Goal: Transaction & Acquisition: Purchase product/service

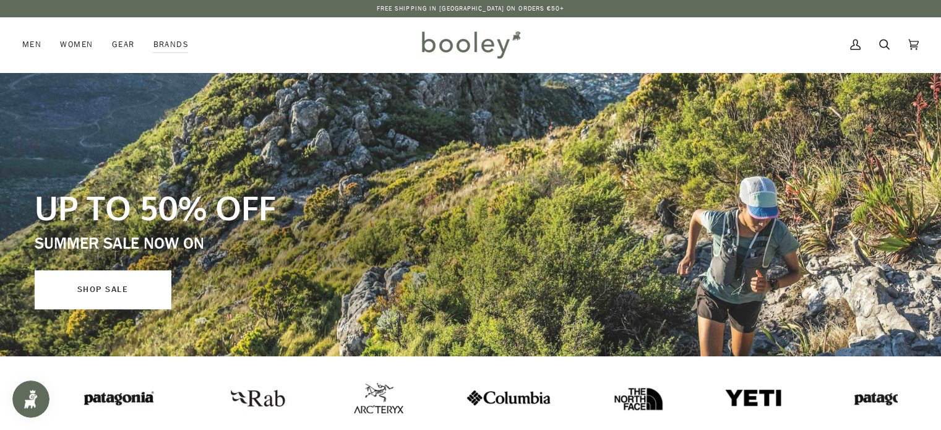
click at [105, 286] on link "SHOP SALE" at bounding box center [103, 289] width 136 height 38
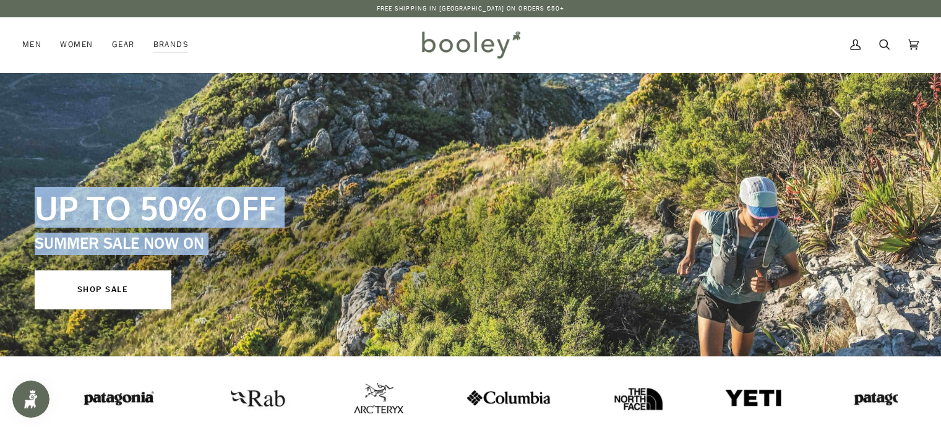
drag, startPoint x: 940, startPoint y: 59, endPoint x: 943, endPoint y: 103, distance: 44.6
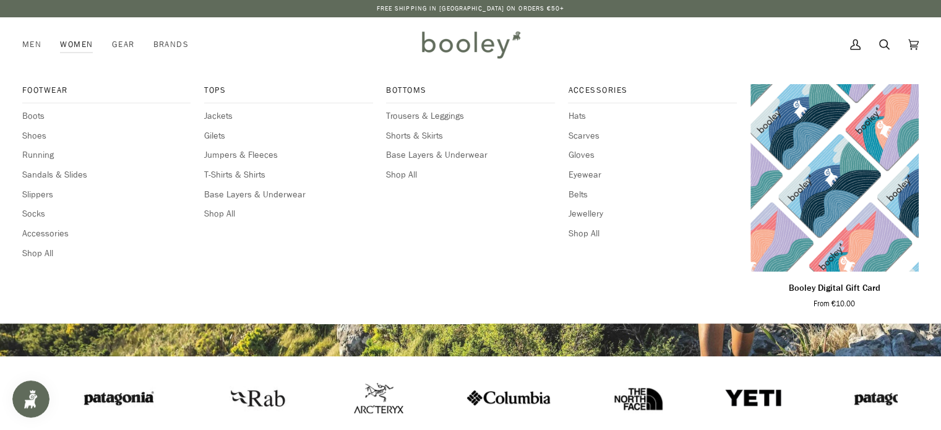
click at [87, 41] on link "Women" at bounding box center [76, 44] width 51 height 54
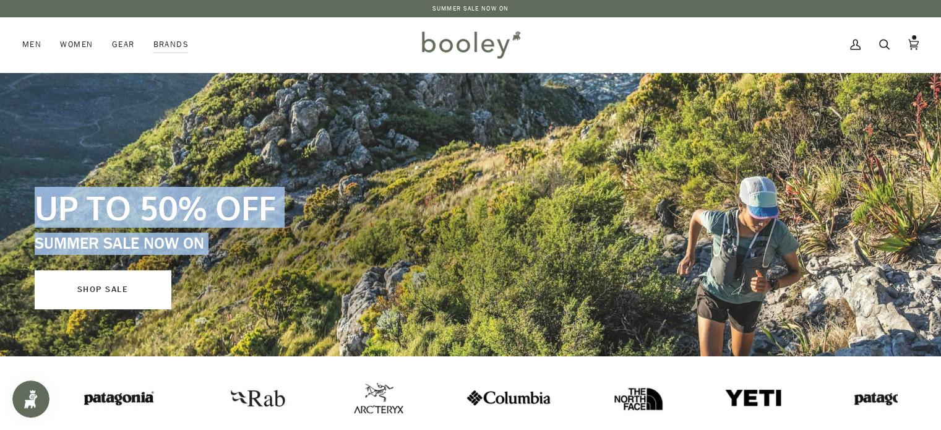
click at [139, 286] on link "SHOP SALE" at bounding box center [103, 289] width 136 height 38
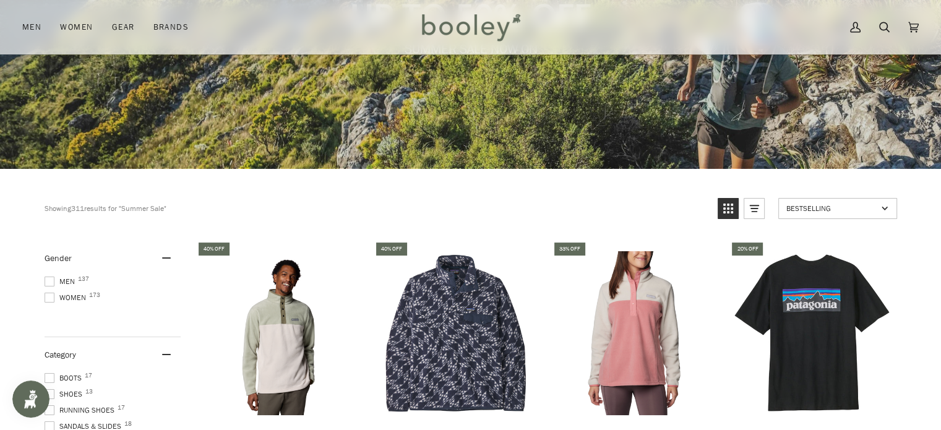
scroll to position [191, 0]
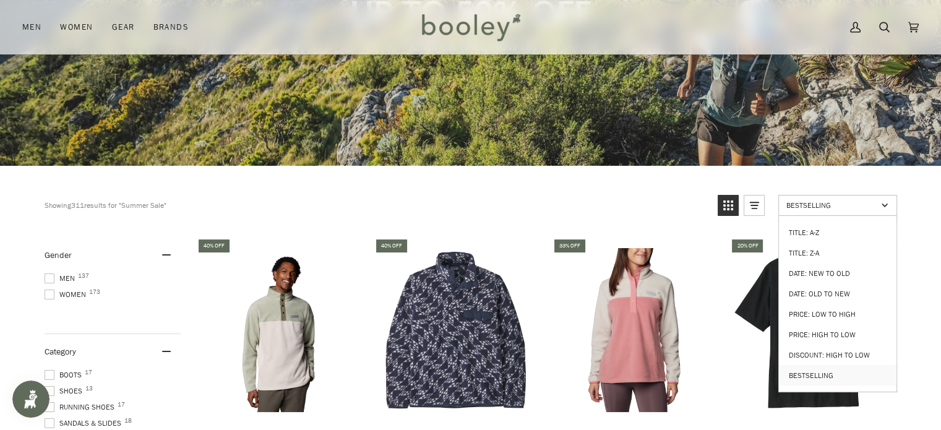
click at [883, 207] on link "Bestselling" at bounding box center [837, 205] width 119 height 21
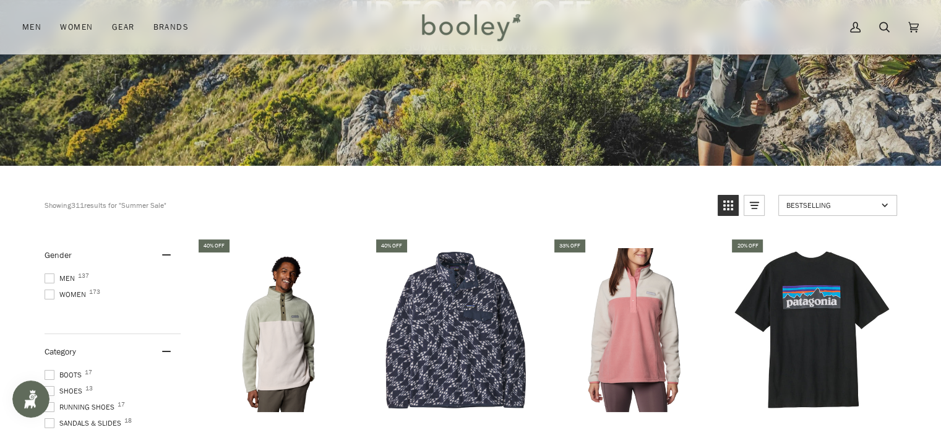
click at [883, 207] on link "Bestselling" at bounding box center [837, 205] width 119 height 21
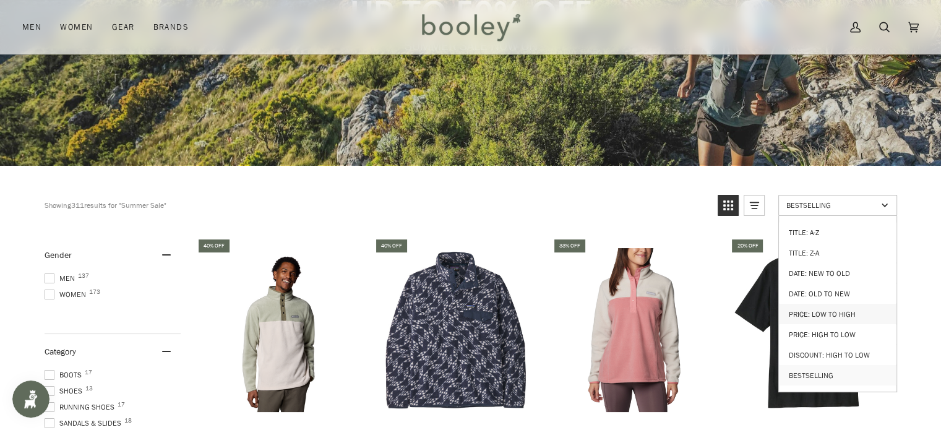
click at [845, 304] on link "Price: Low to High" at bounding box center [838, 314] width 118 height 20
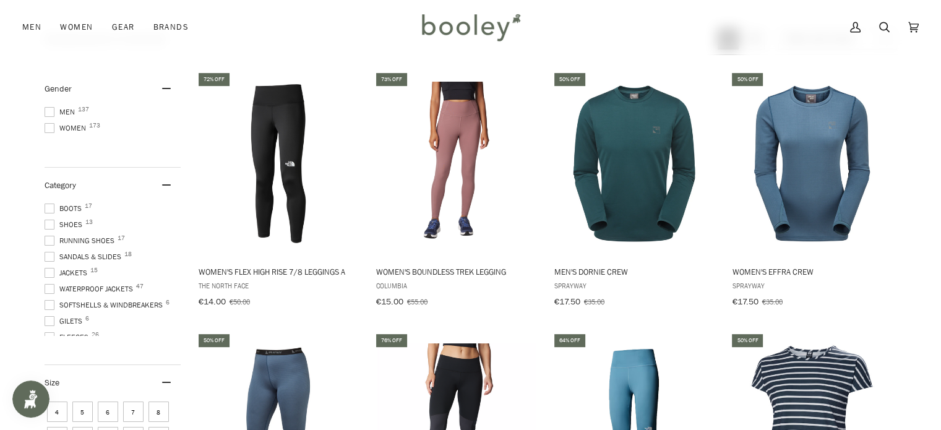
scroll to position [364, 0]
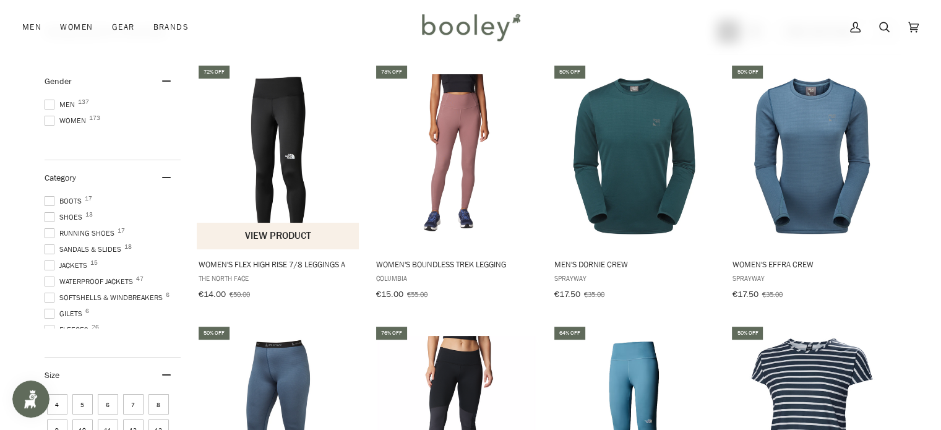
click at [262, 217] on img "Women's Flex High Rise 7/8 Leggings A" at bounding box center [279, 156] width 164 height 164
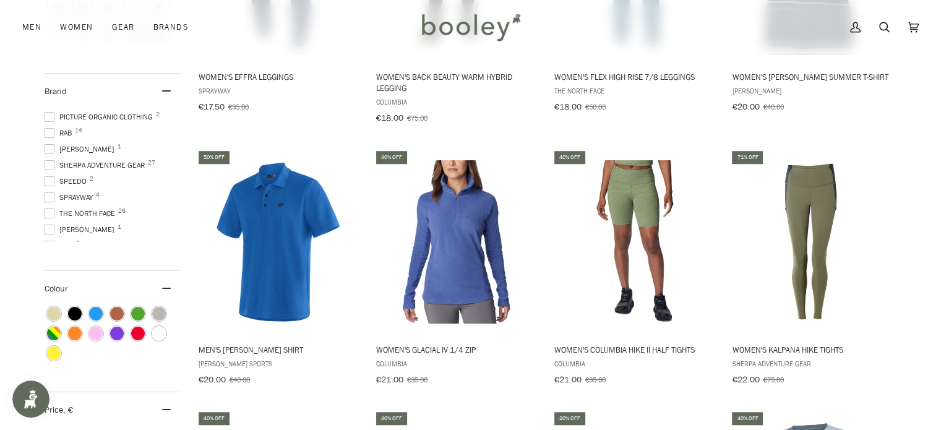
scroll to position [333, 0]
click at [49, 204] on span at bounding box center [50, 199] width 10 height 10
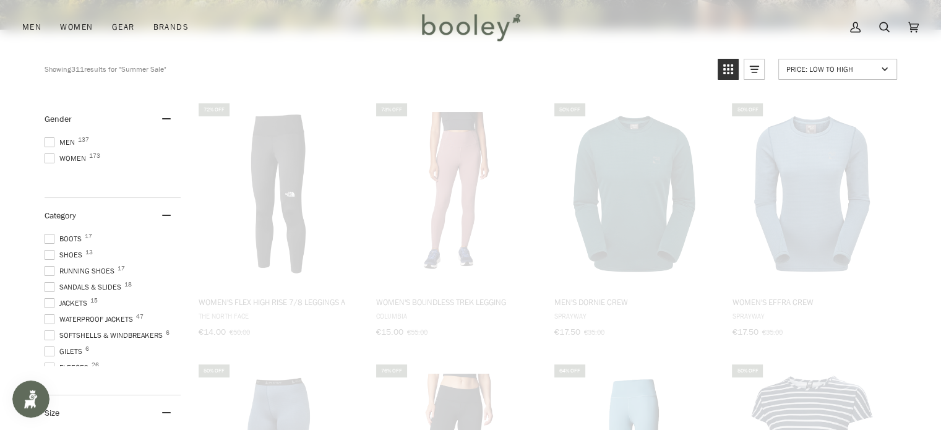
scroll to position [0, 0]
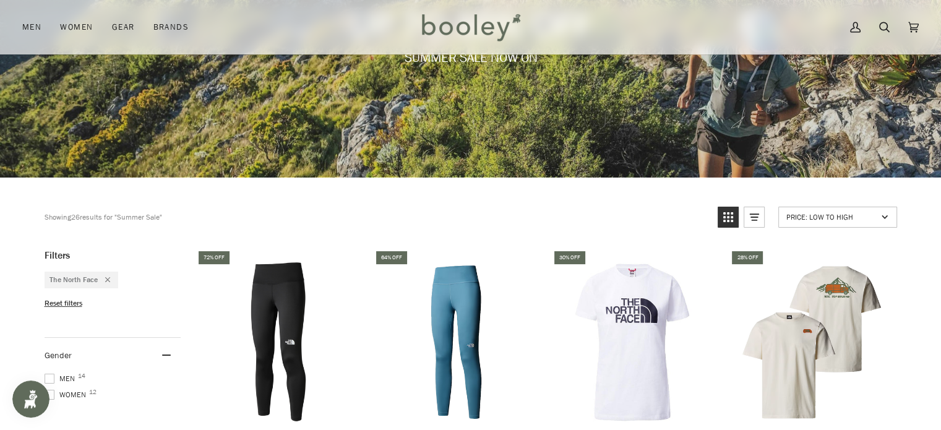
scroll to position [173, 0]
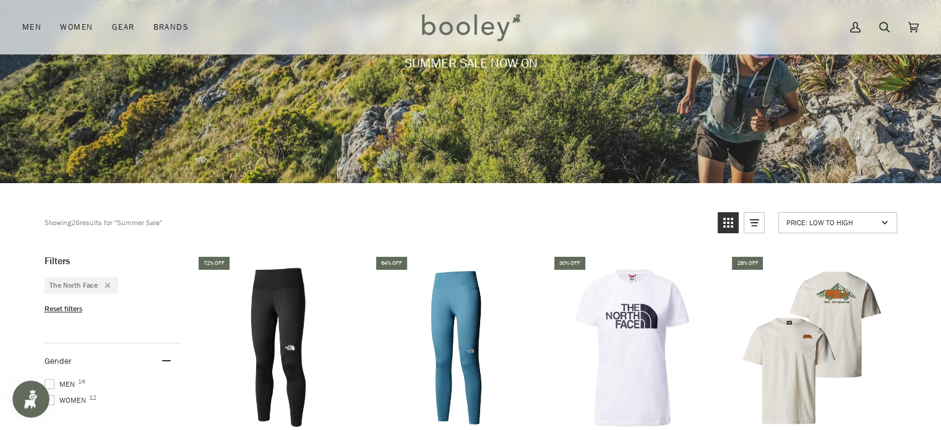
click at [108, 280] on div "Remove filter: The North Face" at bounding box center [104, 285] width 12 height 11
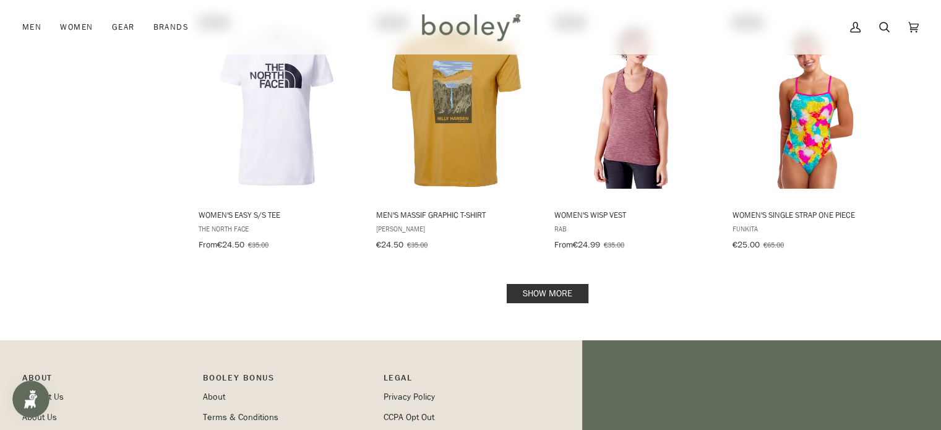
scroll to position [1504, 0]
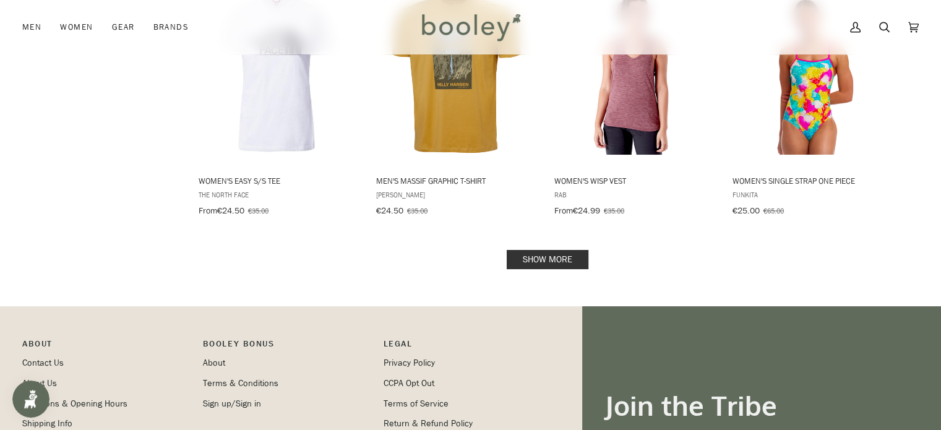
click at [562, 250] on link "Show more" at bounding box center [548, 259] width 82 height 19
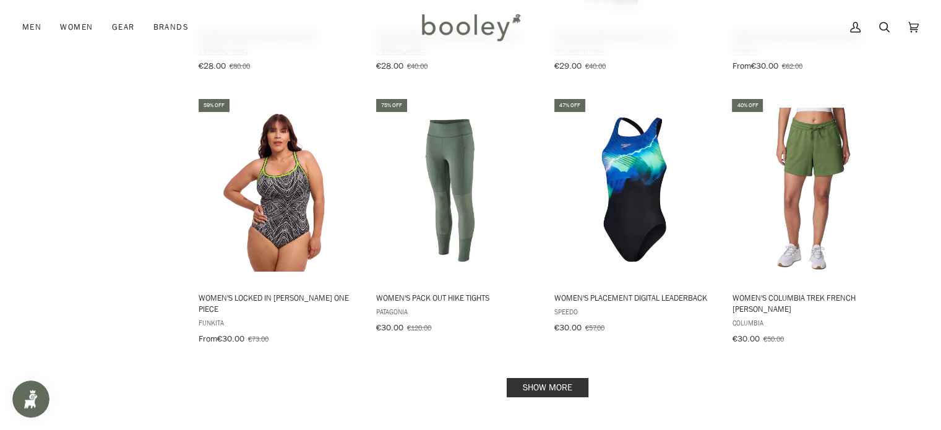
scroll to position [2746, 0]
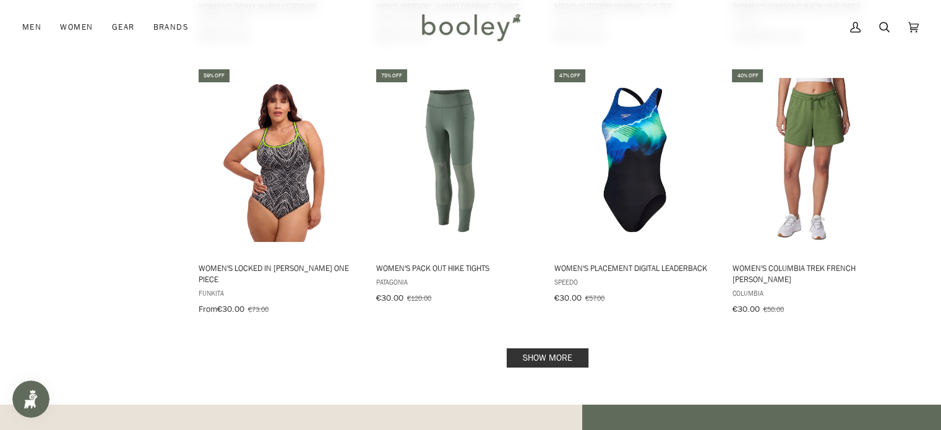
click at [572, 348] on link "Show more" at bounding box center [548, 357] width 82 height 19
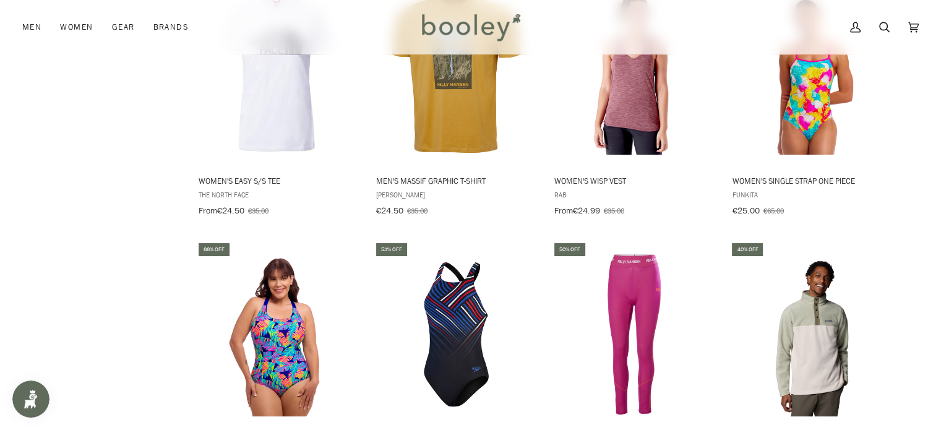
scroll to position [173, 0]
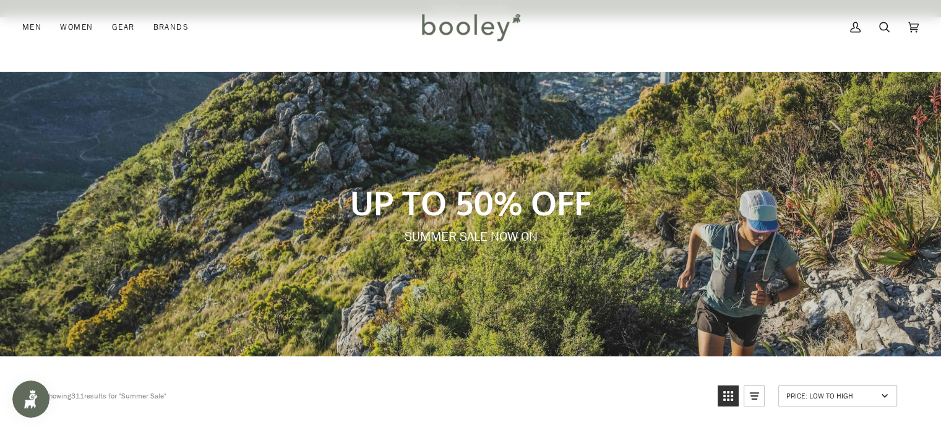
scroll to position [191, 0]
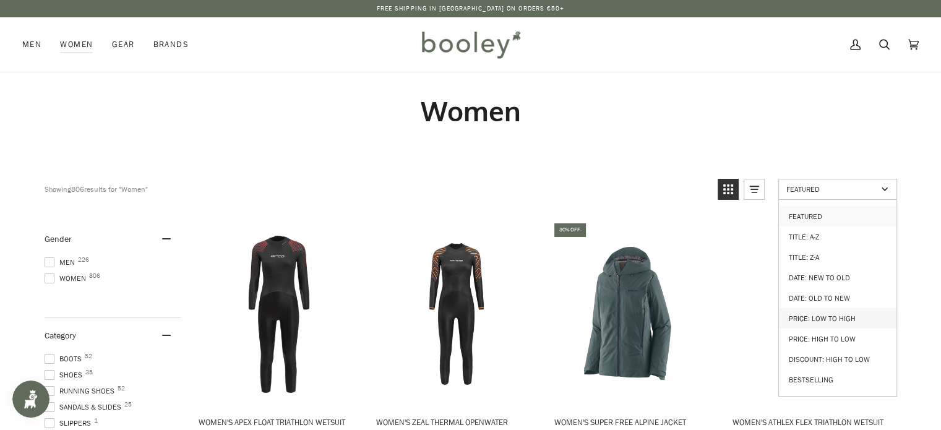
click at [845, 308] on link "Price: Low to High" at bounding box center [838, 318] width 118 height 20
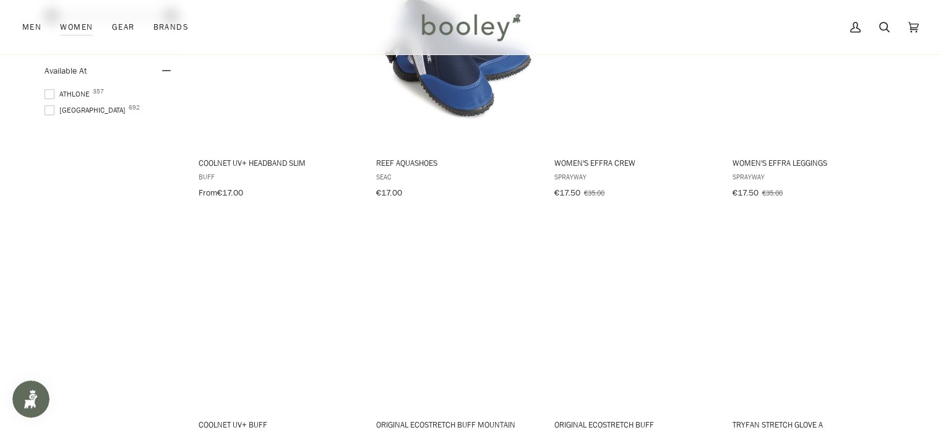
scroll to position [1158, 0]
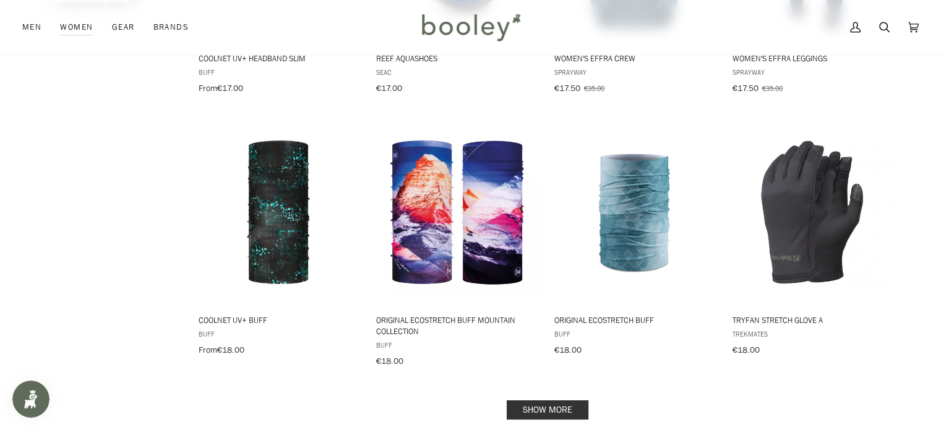
click at [557, 400] on link "Show more" at bounding box center [548, 409] width 82 height 19
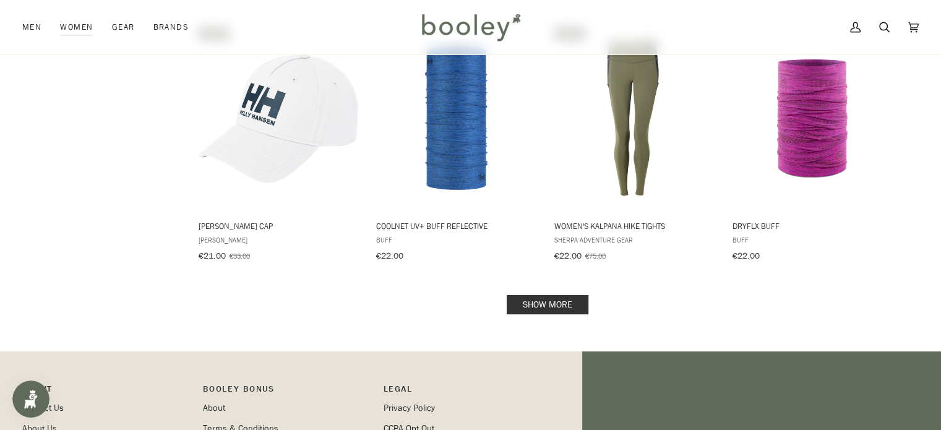
scroll to position [2619, 0]
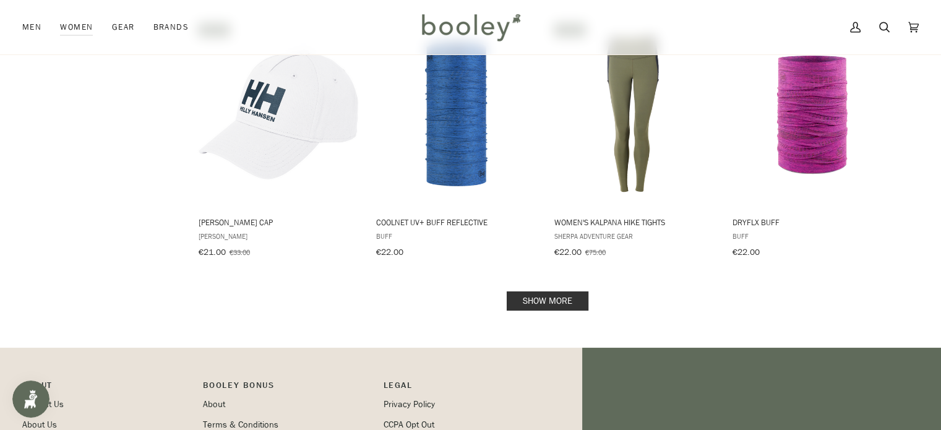
click at [539, 291] on link "Show more" at bounding box center [548, 300] width 82 height 19
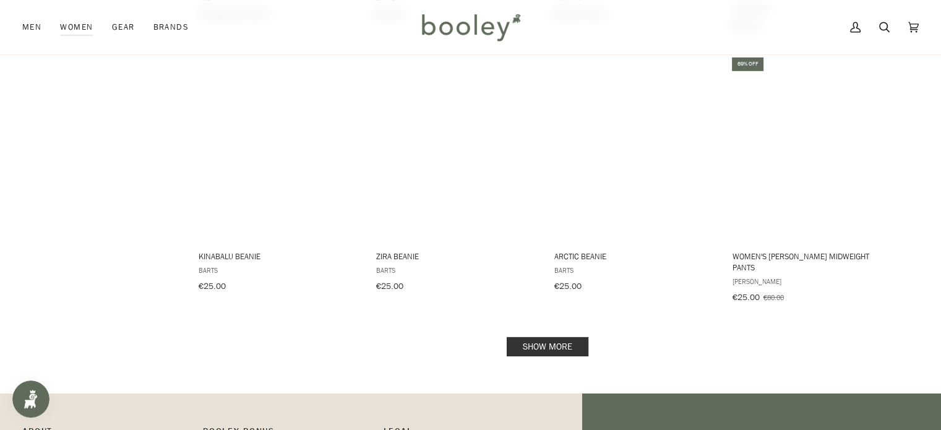
scroll to position [3936, 0]
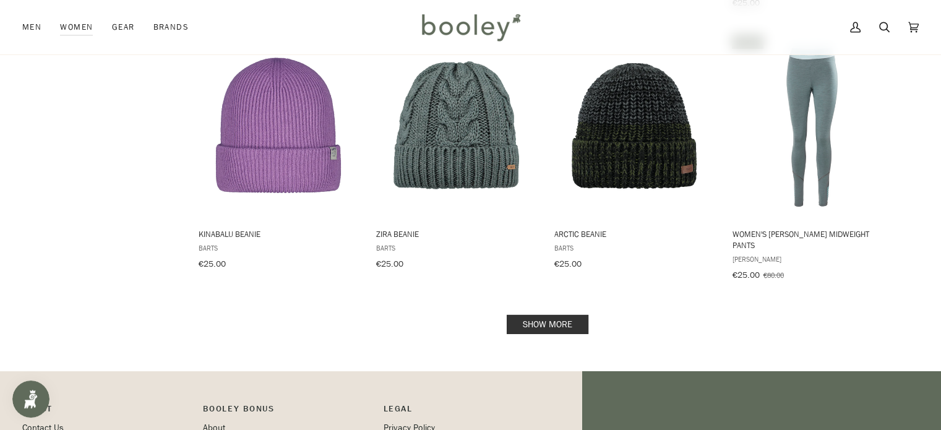
click at [562, 315] on link "Show more" at bounding box center [548, 324] width 82 height 19
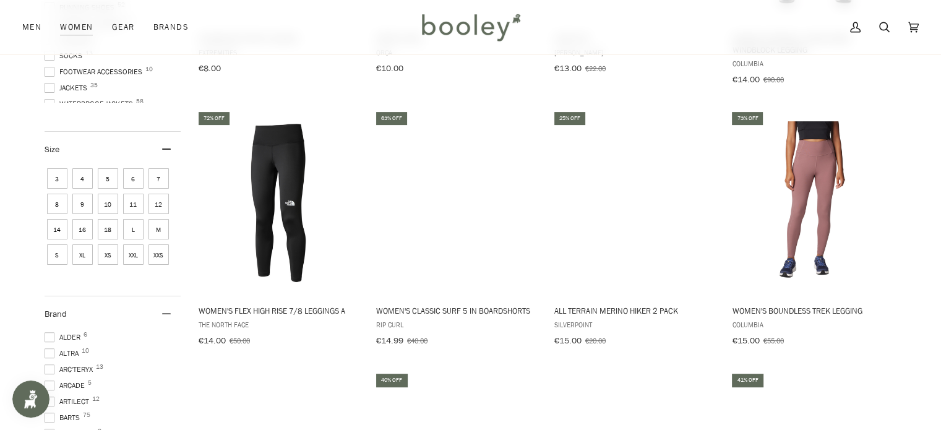
scroll to position [398, 0]
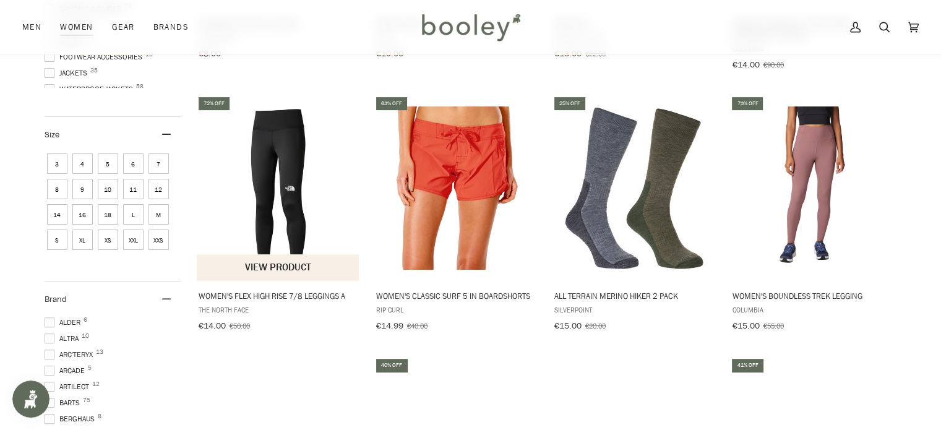
click at [297, 152] on img "Women's Flex High Rise 7/8 Leggings A" at bounding box center [279, 188] width 164 height 164
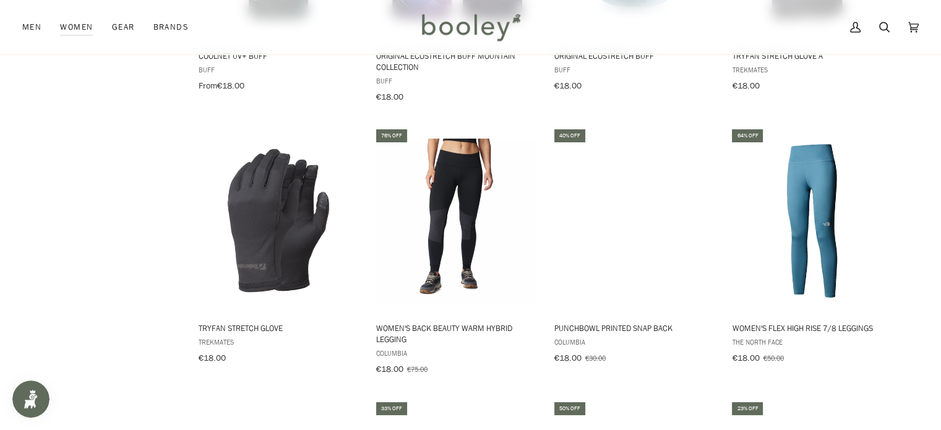
scroll to position [1458, 0]
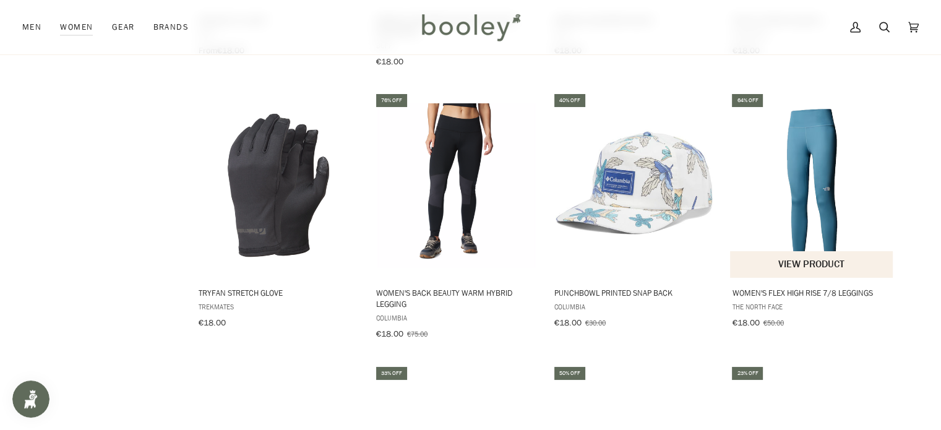
click at [791, 154] on img "Women's Flex High Rise 7/8 Leggings" at bounding box center [812, 185] width 164 height 164
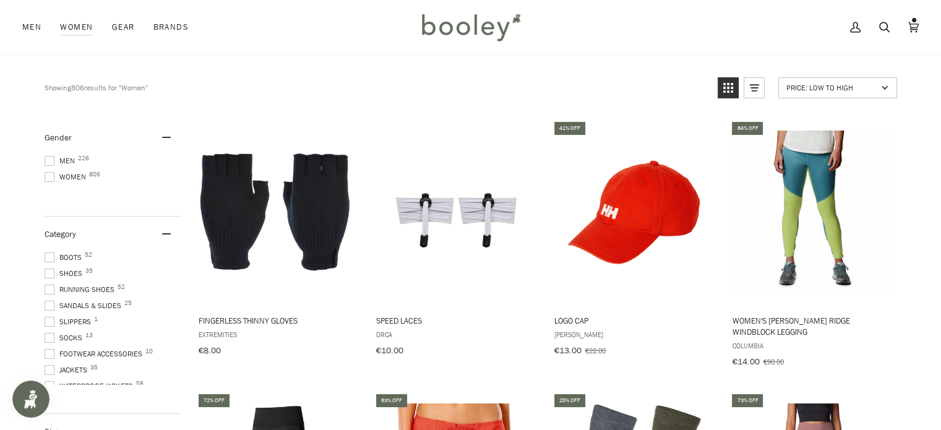
scroll to position [1, 0]
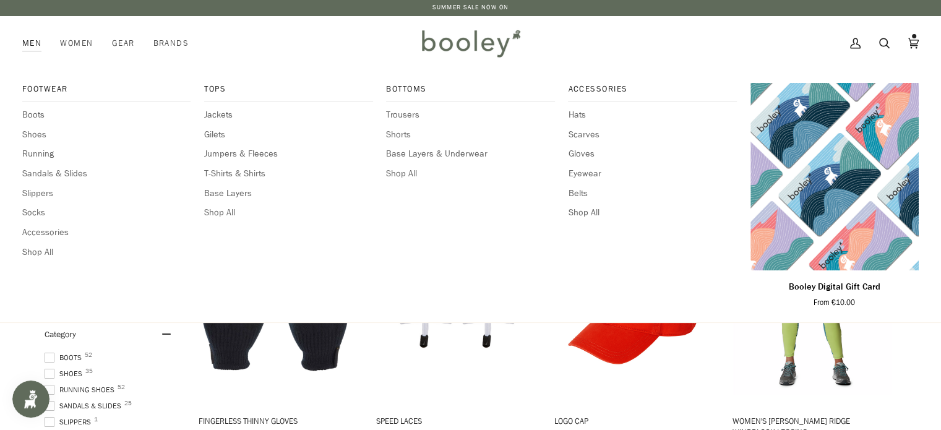
click at [30, 41] on link "Men" at bounding box center [36, 43] width 28 height 54
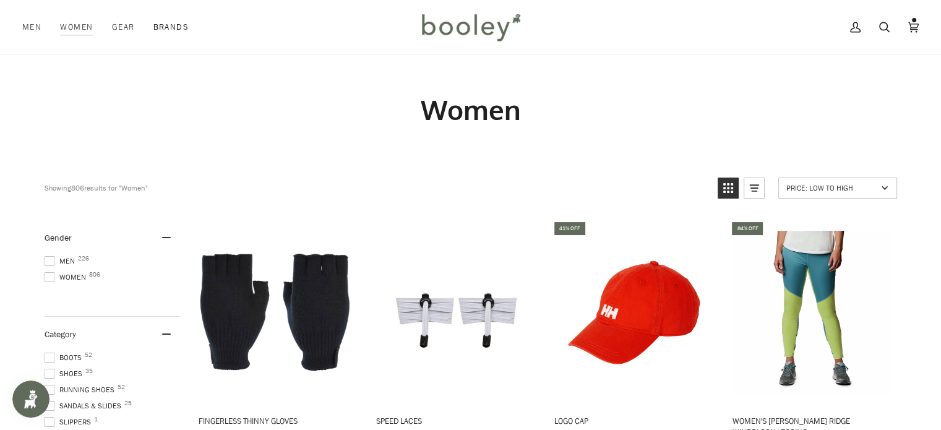
scroll to position [3936, 0]
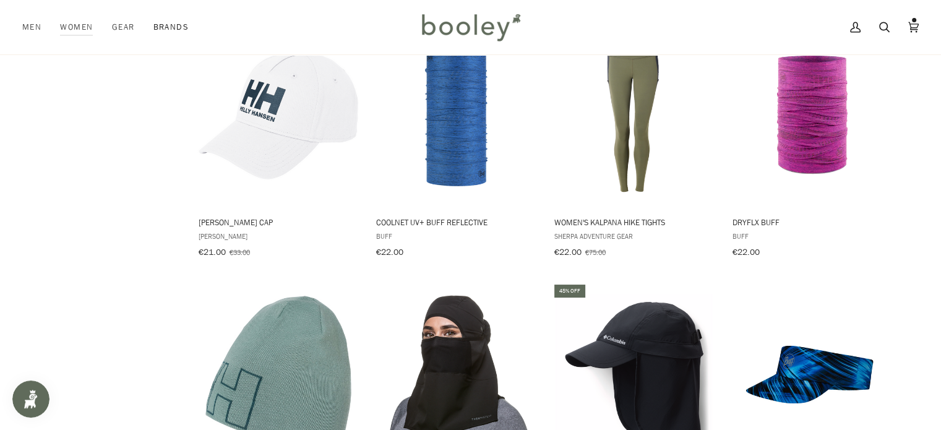
scroll to position [1158, 0]
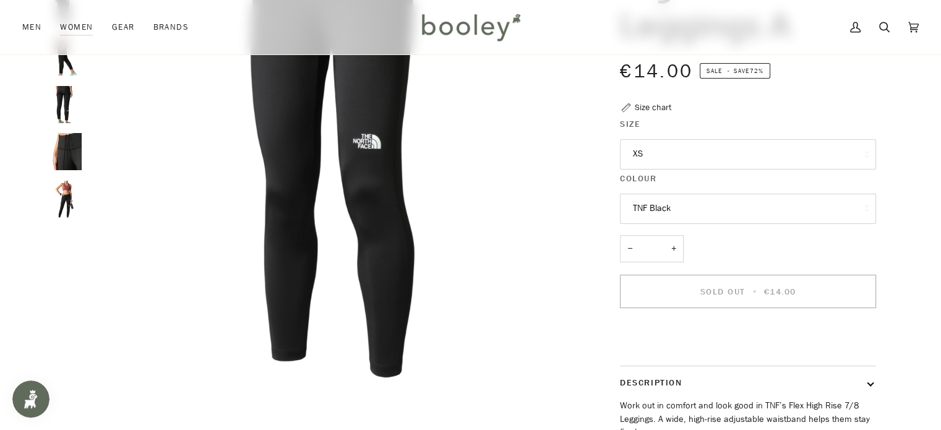
scroll to position [198, 0]
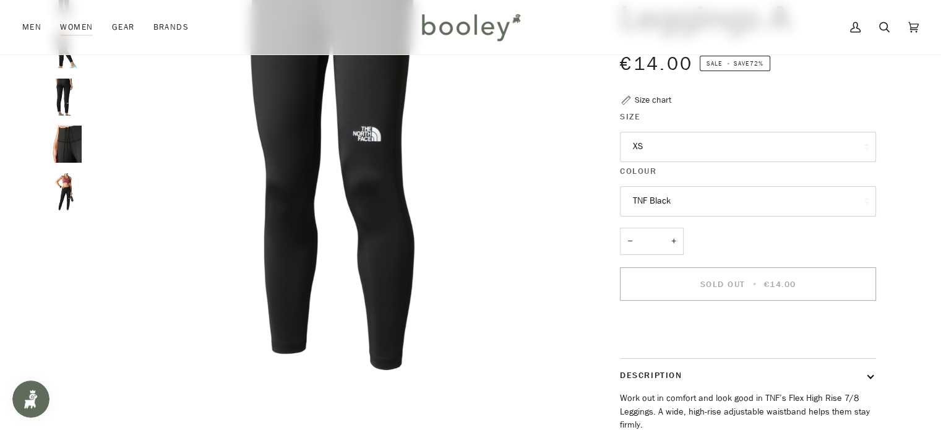
click at [684, 153] on button "XS" at bounding box center [748, 147] width 256 height 30
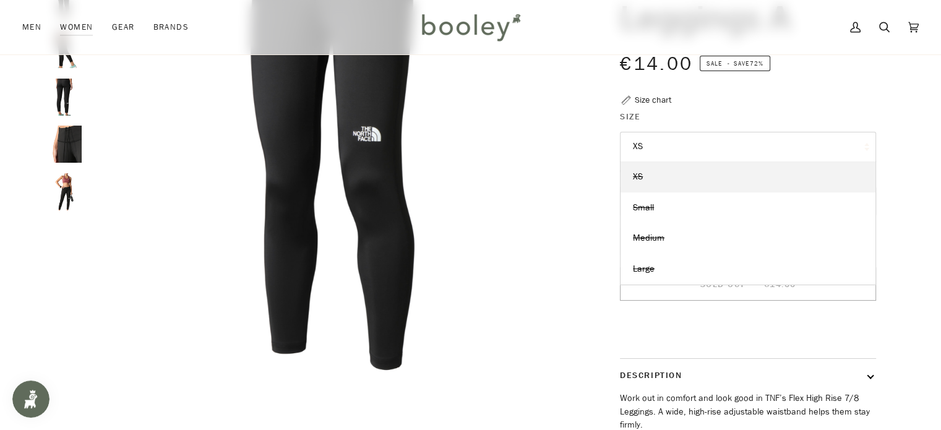
click at [854, 90] on div "€14.00 Sale • Save 72%" at bounding box center [748, 71] width 256 height 44
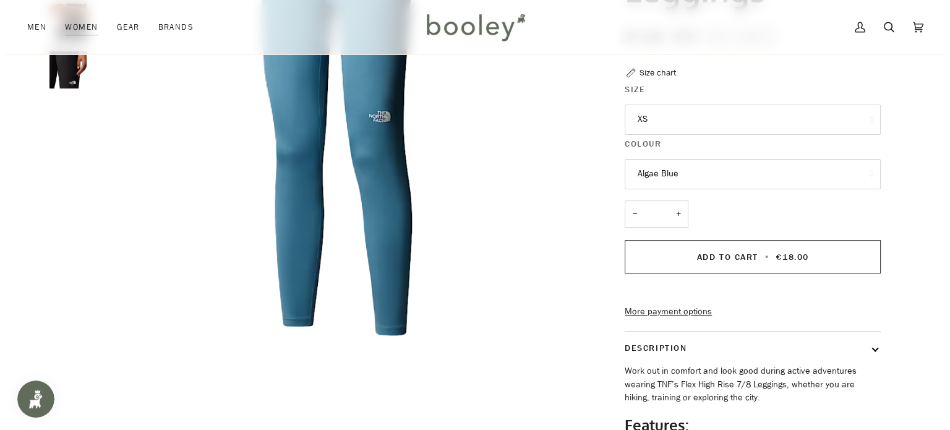
scroll to position [251, 0]
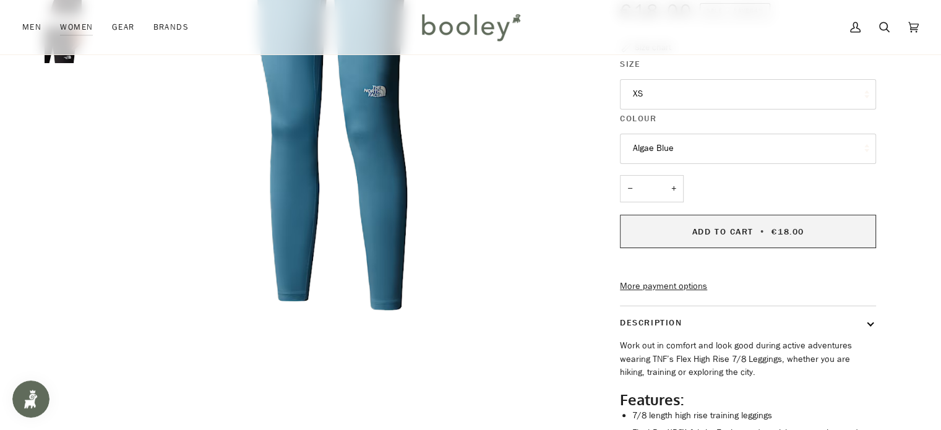
click at [717, 239] on button "Add to Cart • €18.00" at bounding box center [748, 231] width 256 height 33
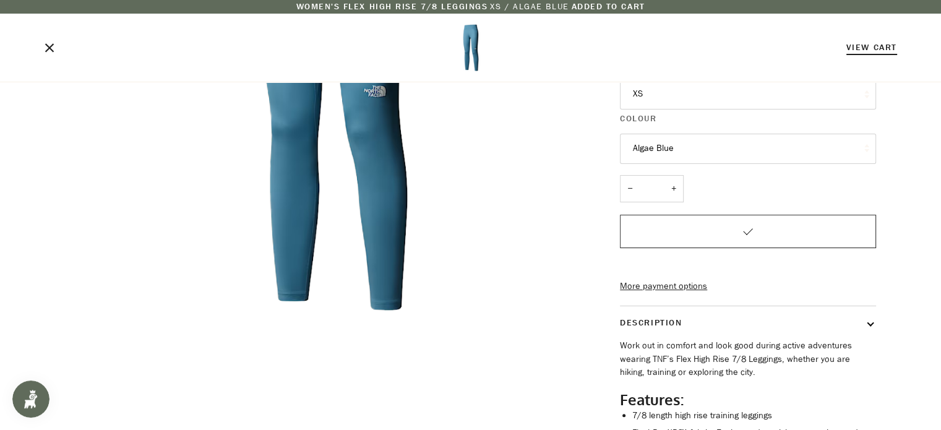
click at [888, 46] on link "View Cart" at bounding box center [871, 47] width 51 height 12
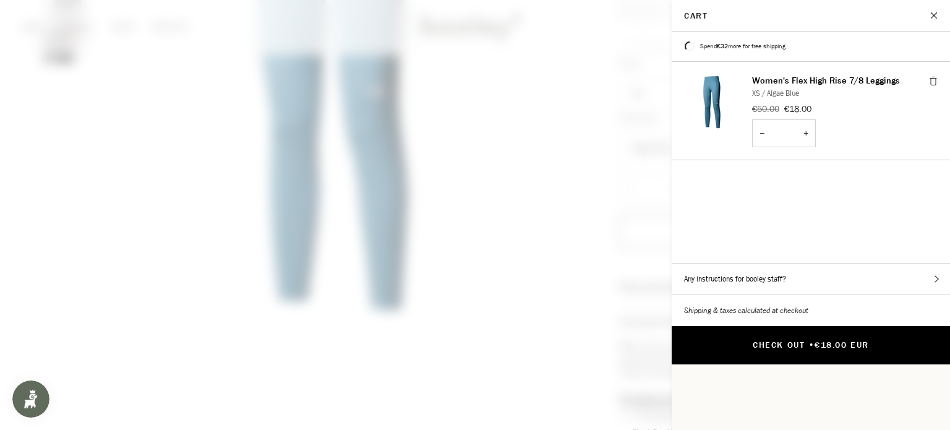
click at [794, 326] on button "Check Out • €18.00 EUR" at bounding box center [811, 345] width 278 height 38
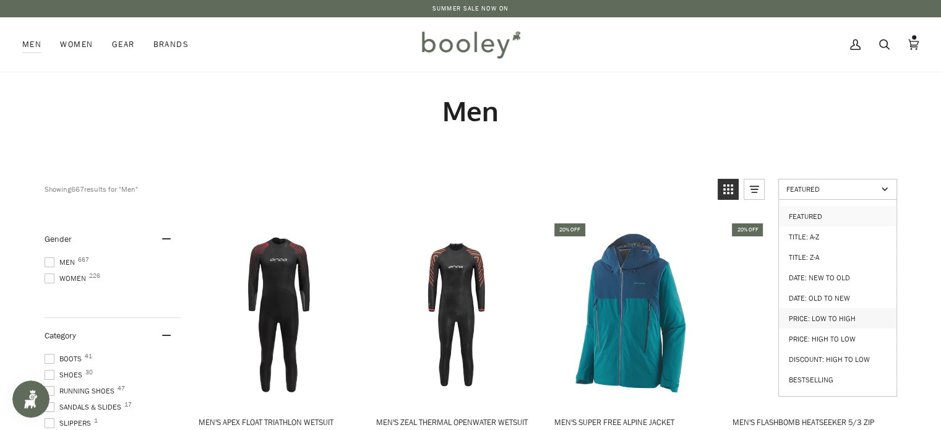
click at [842, 313] on link "Price: Low to High" at bounding box center [838, 318] width 118 height 20
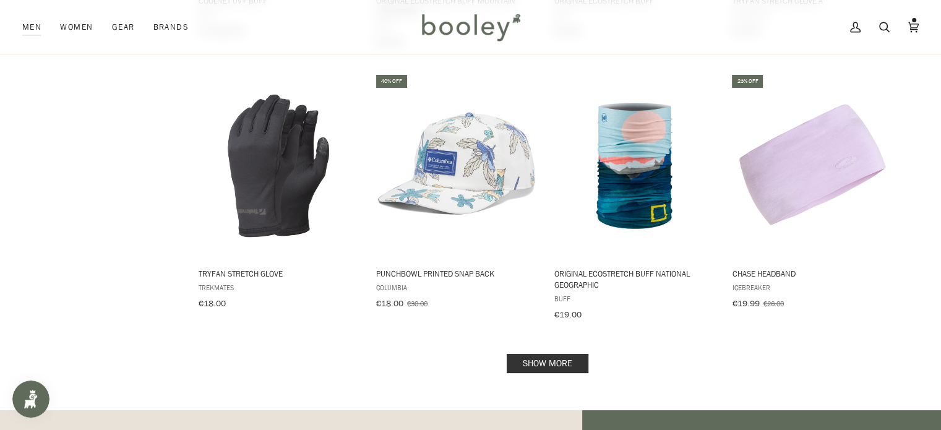
scroll to position [1243, 0]
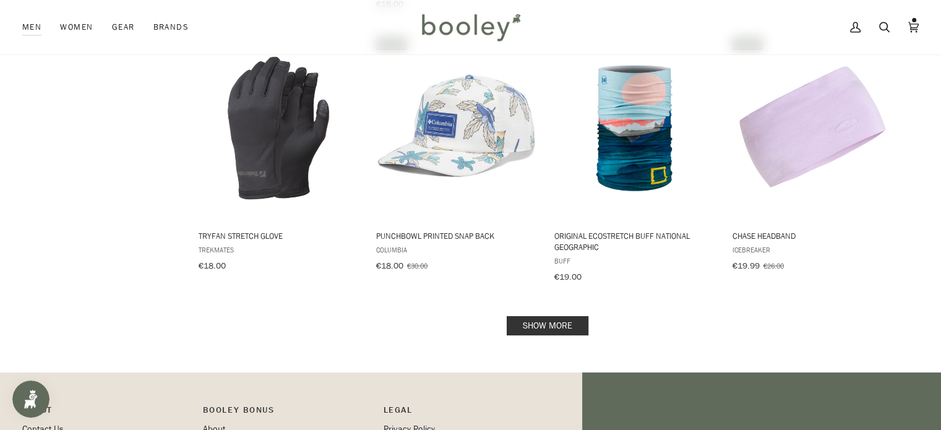
click at [565, 320] on link "Show more" at bounding box center [548, 325] width 82 height 19
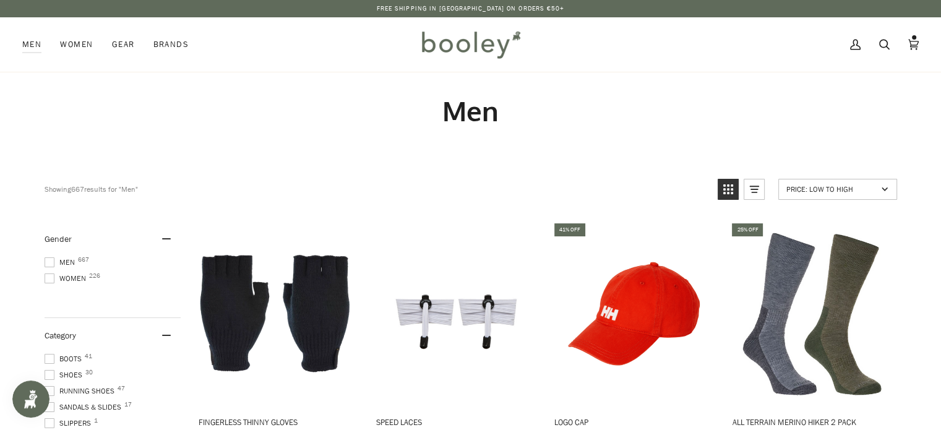
scroll to position [1243, 0]
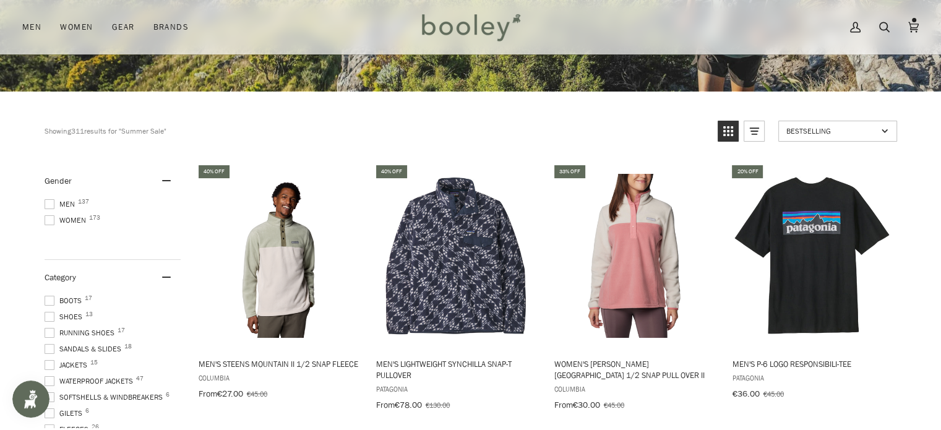
scroll to position [270, 0]
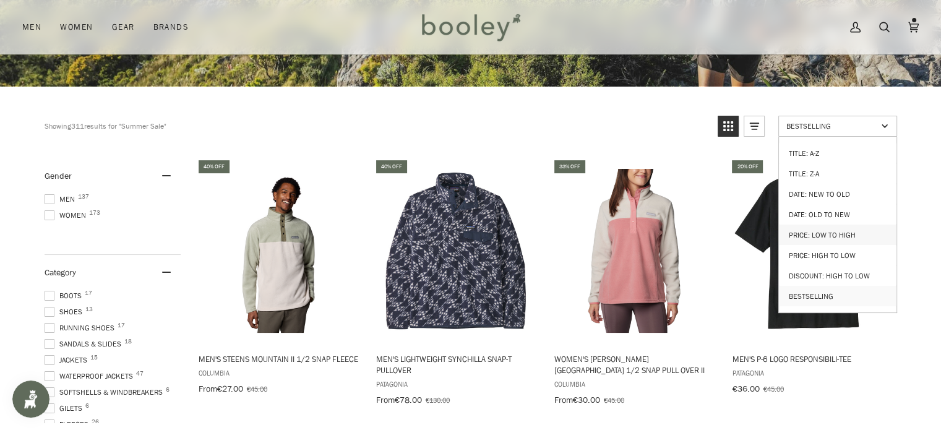
click at [838, 227] on link "Price: Low to High" at bounding box center [838, 235] width 118 height 20
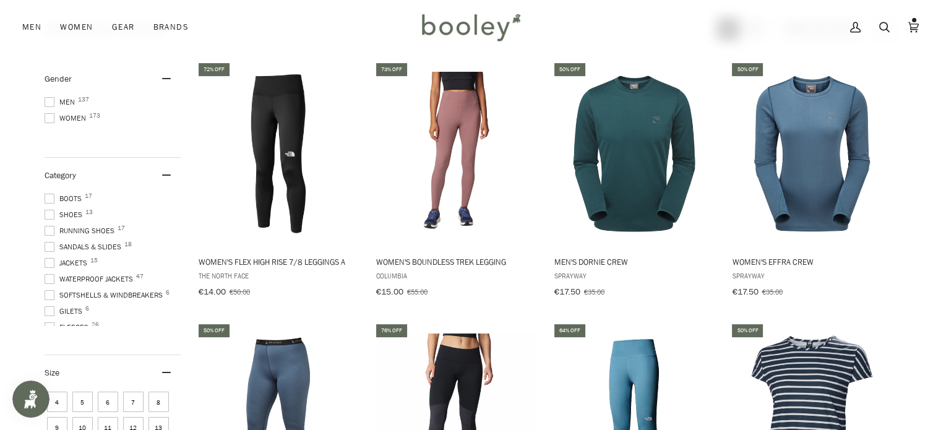
scroll to position [375, 0]
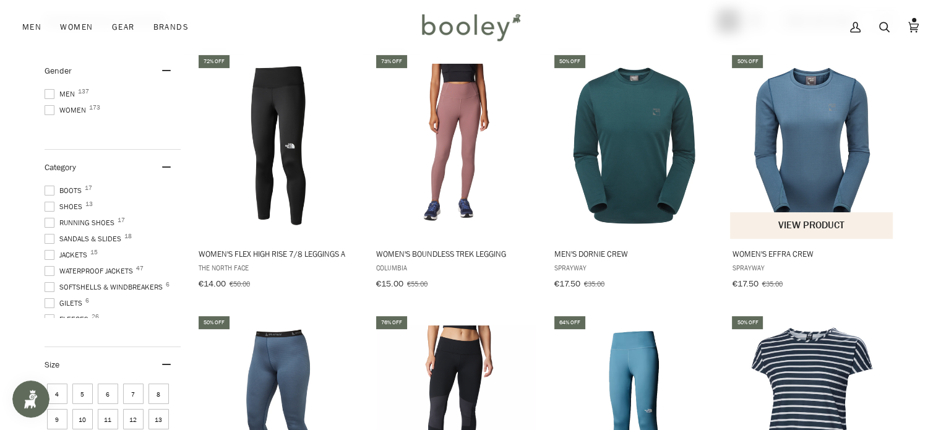
click at [832, 174] on img "Women's Effra Crew" at bounding box center [812, 146] width 164 height 164
